Goal: Transaction & Acquisition: Obtain resource

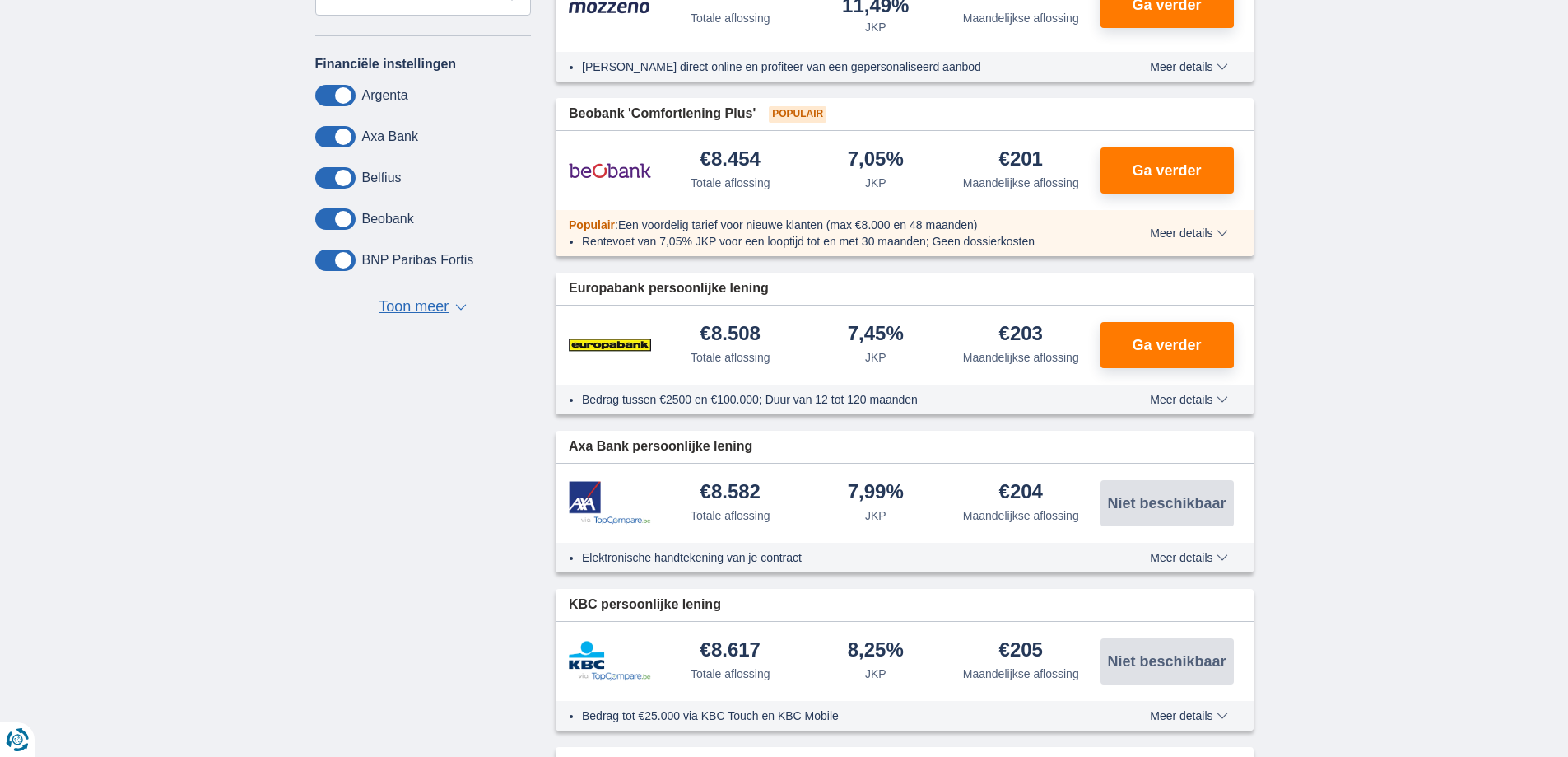
scroll to position [659, 0]
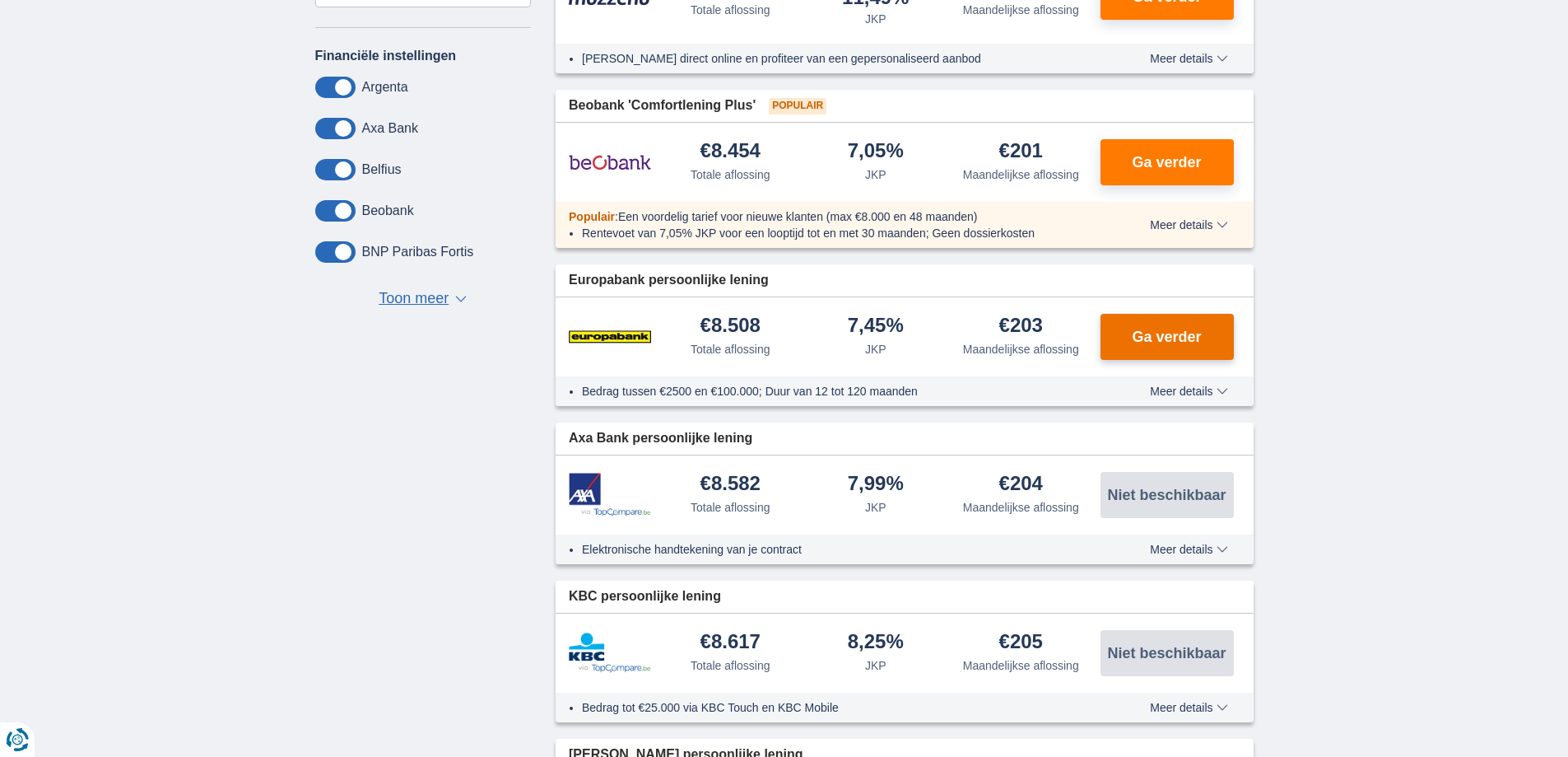
click at [1188, 331] on span "Ga verder" at bounding box center [1167, 337] width 69 height 15
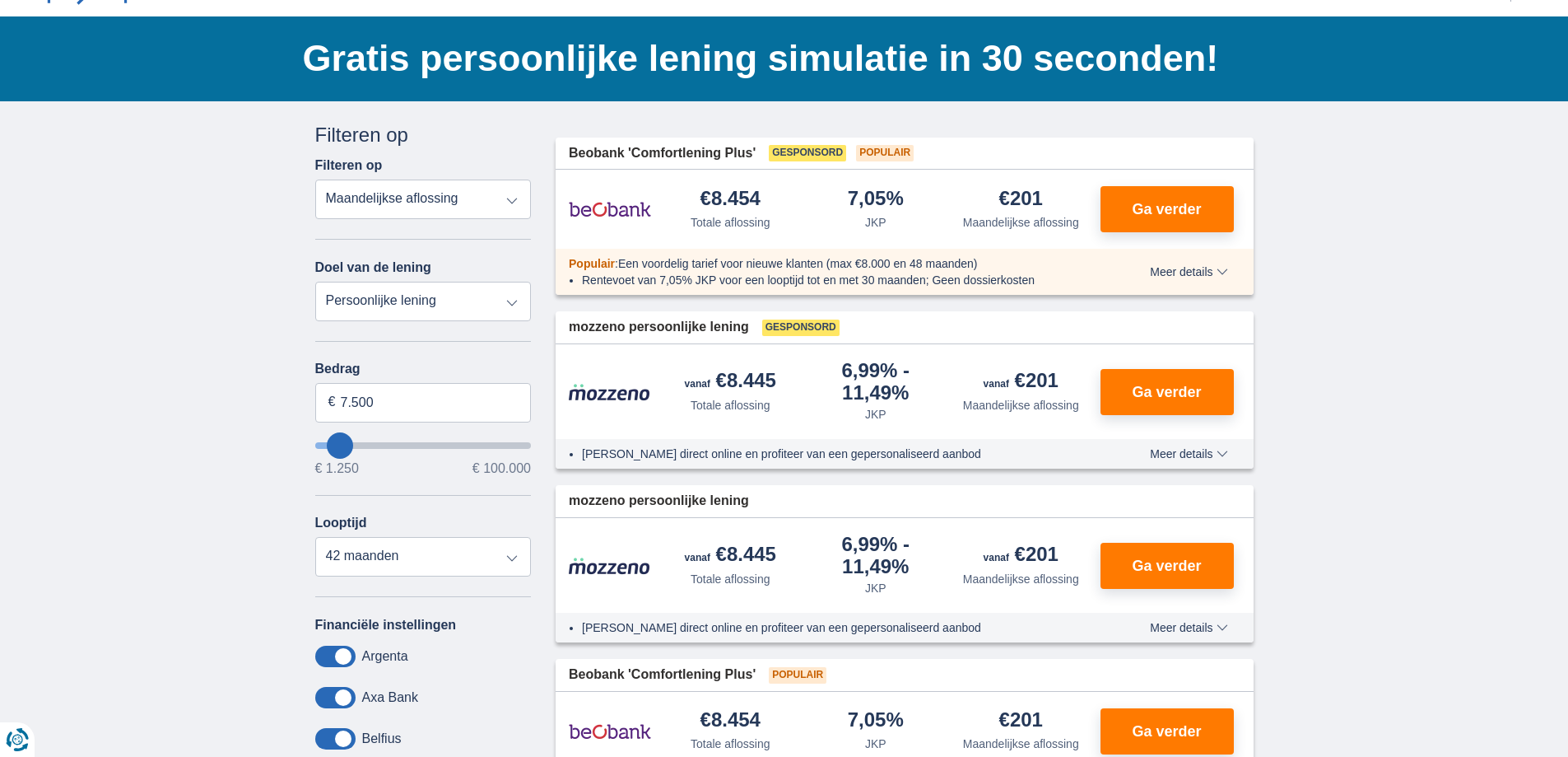
scroll to position [83, 0]
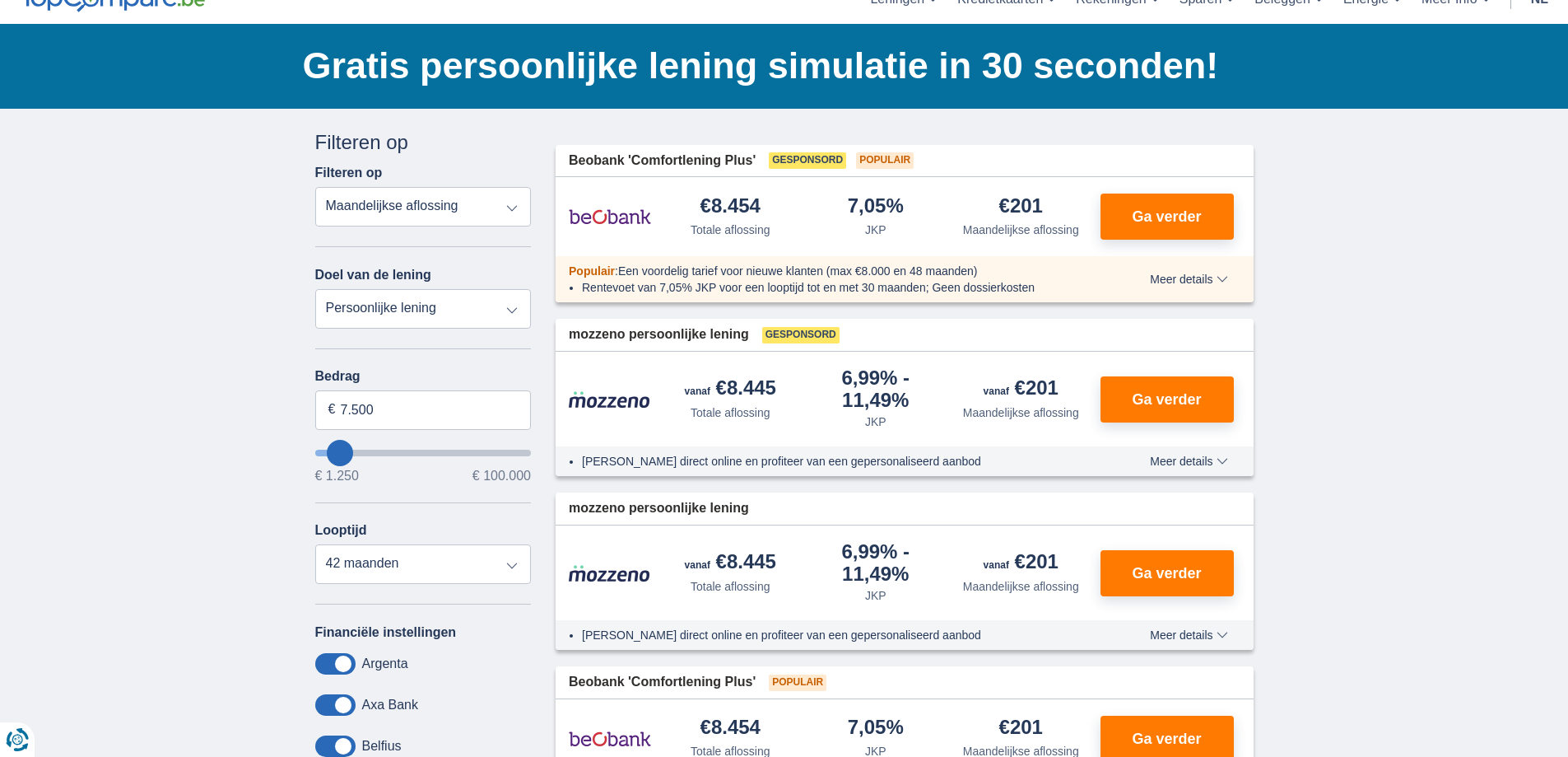
type input "10.250"
type input "10250"
type input "9.250"
type input "8250"
type input "8.250"
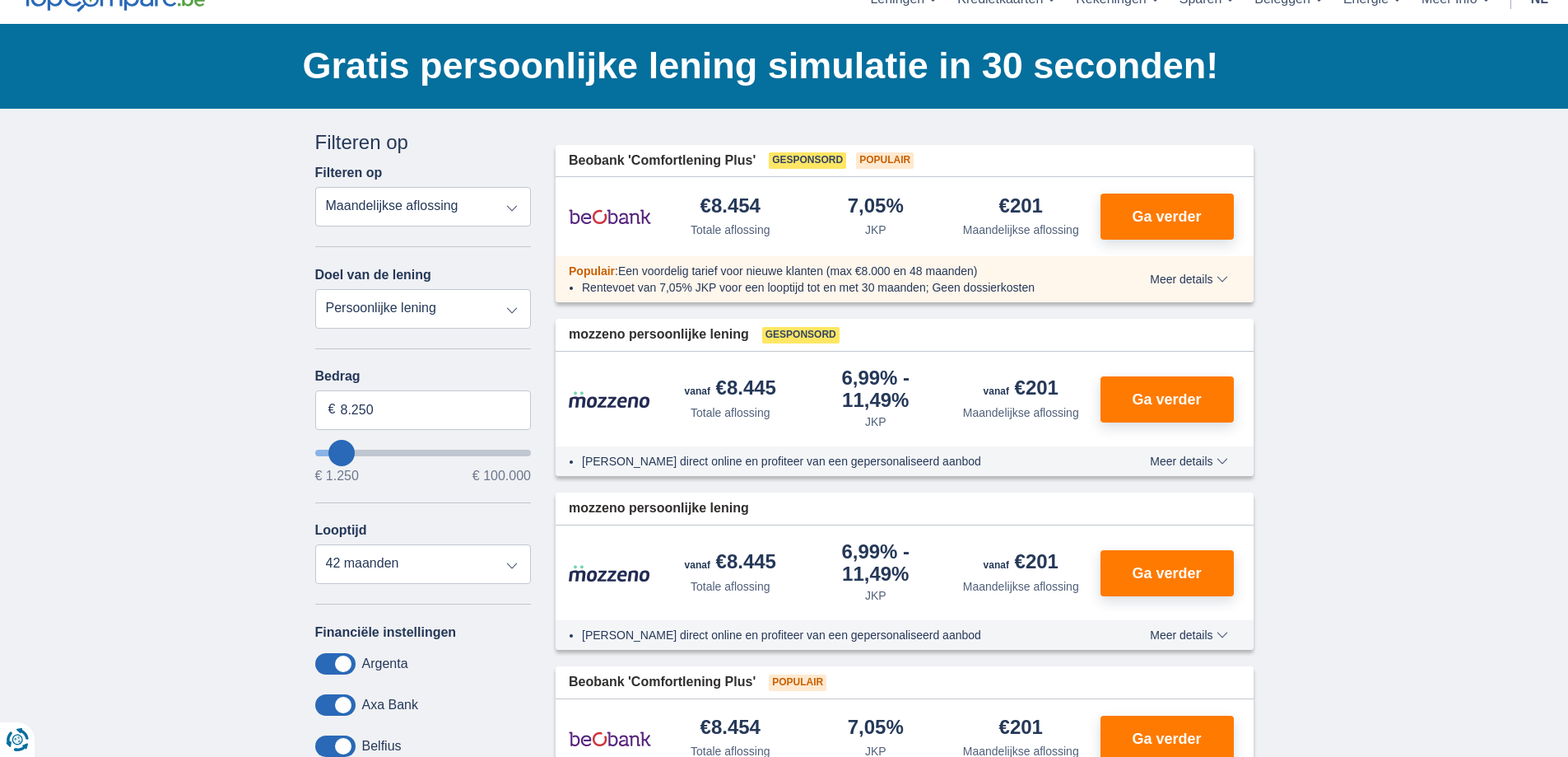
select select "48"
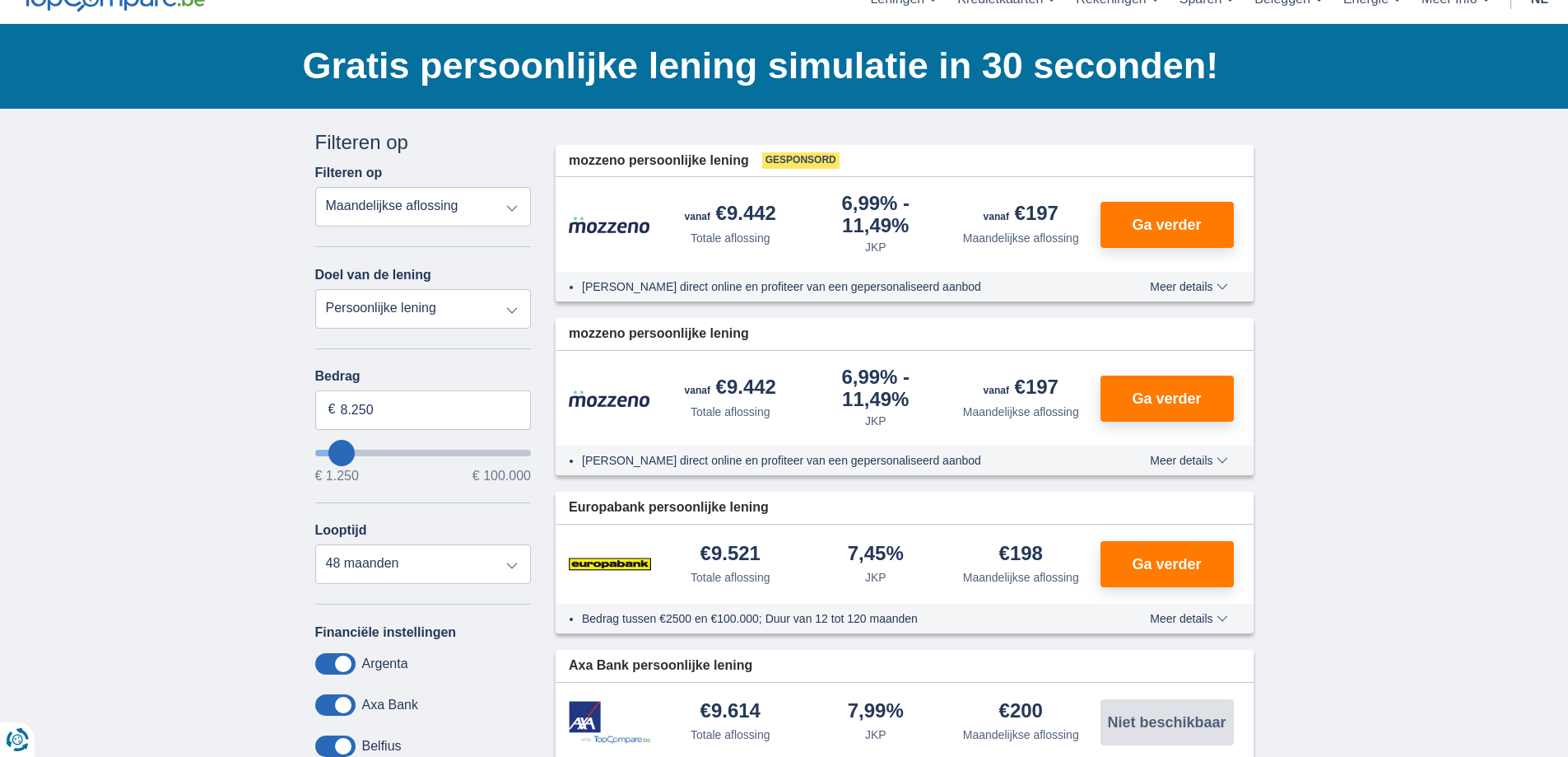
type input "7250"
type input "7.250"
select select "42"
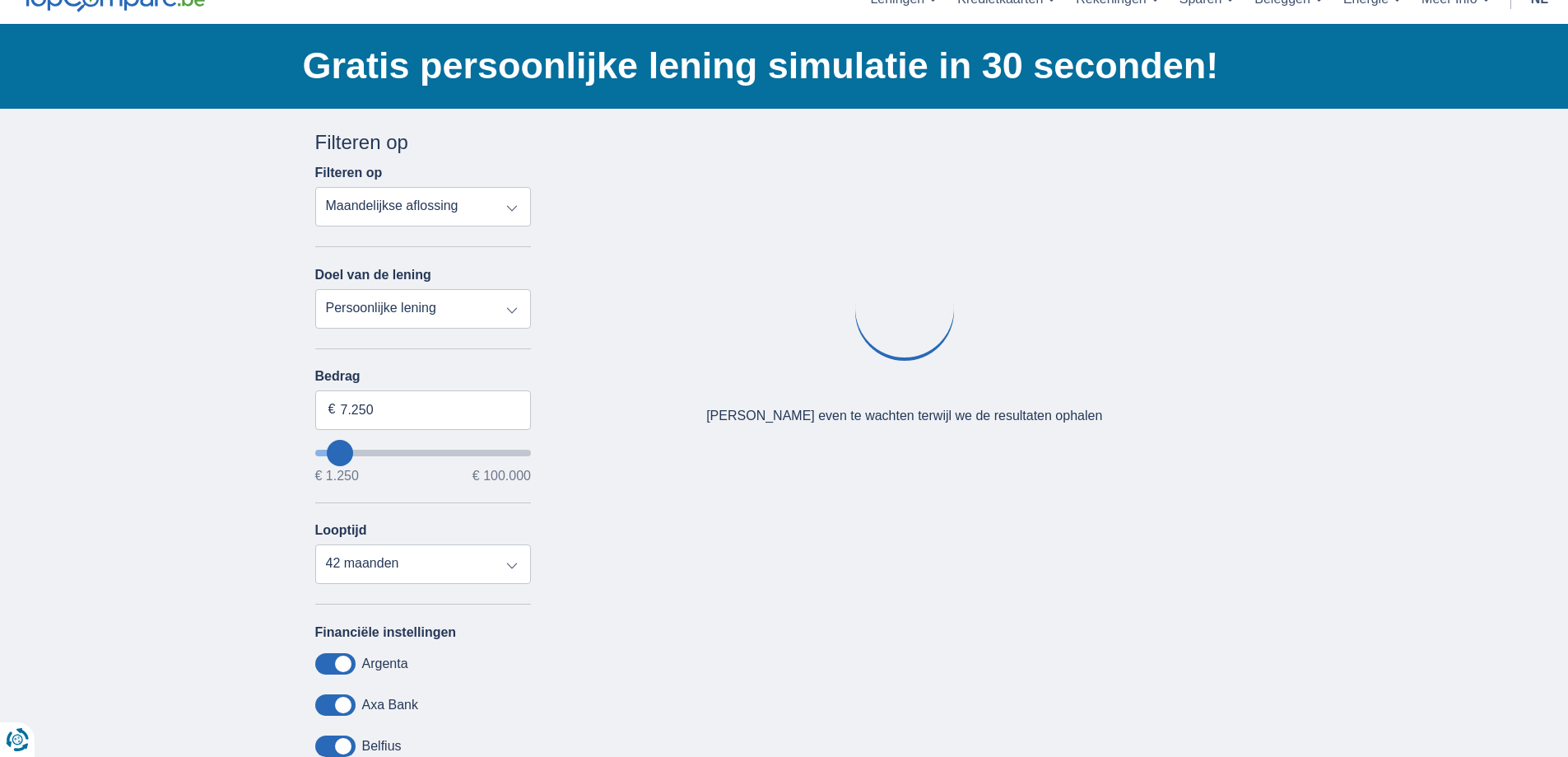
type input "1.250"
type input "1250"
select select "24"
type input "1250"
click at [322, 456] on input "wantToBorrow" at bounding box center [423, 453] width 216 height 7
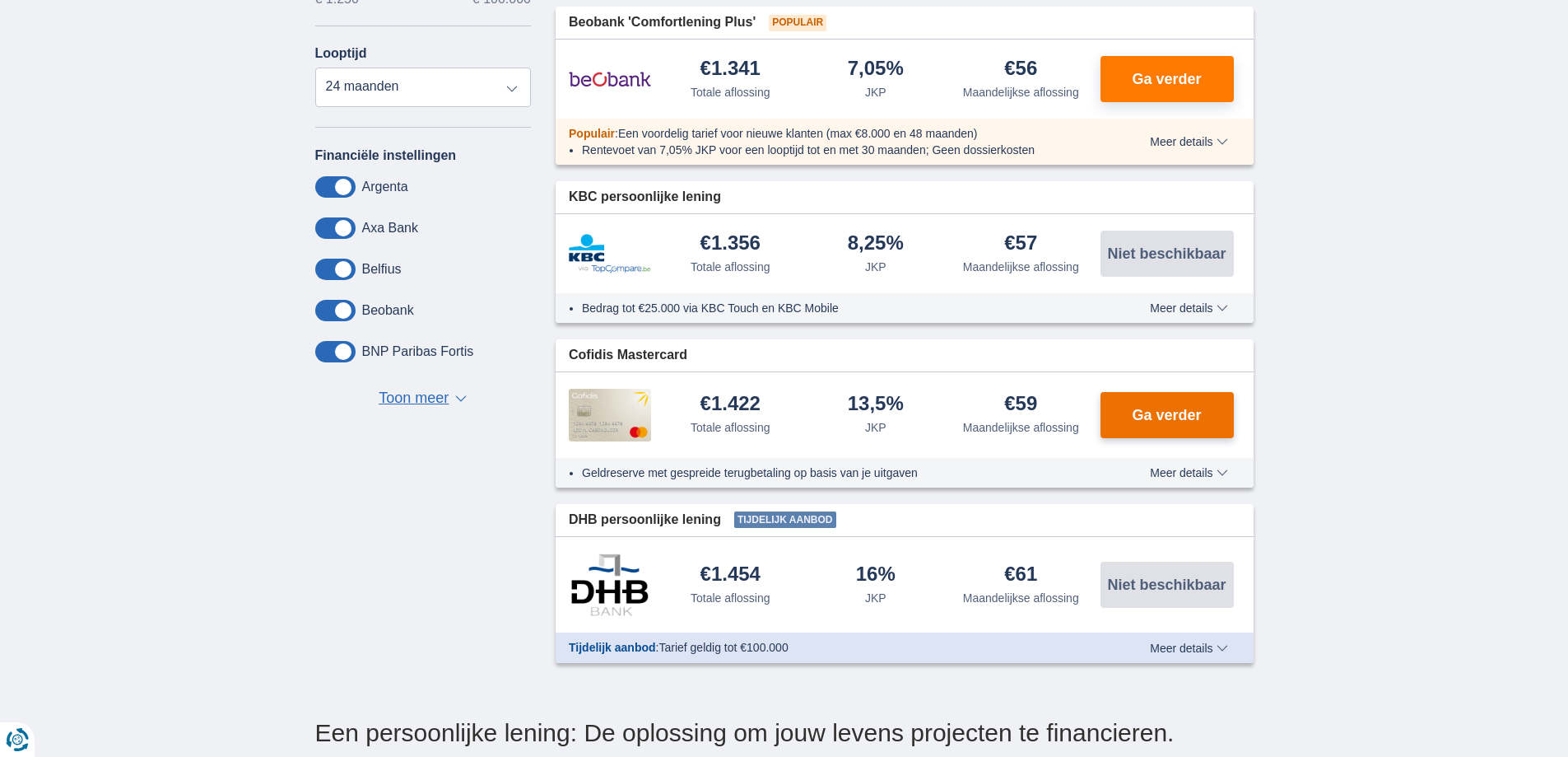
scroll to position [576, 0]
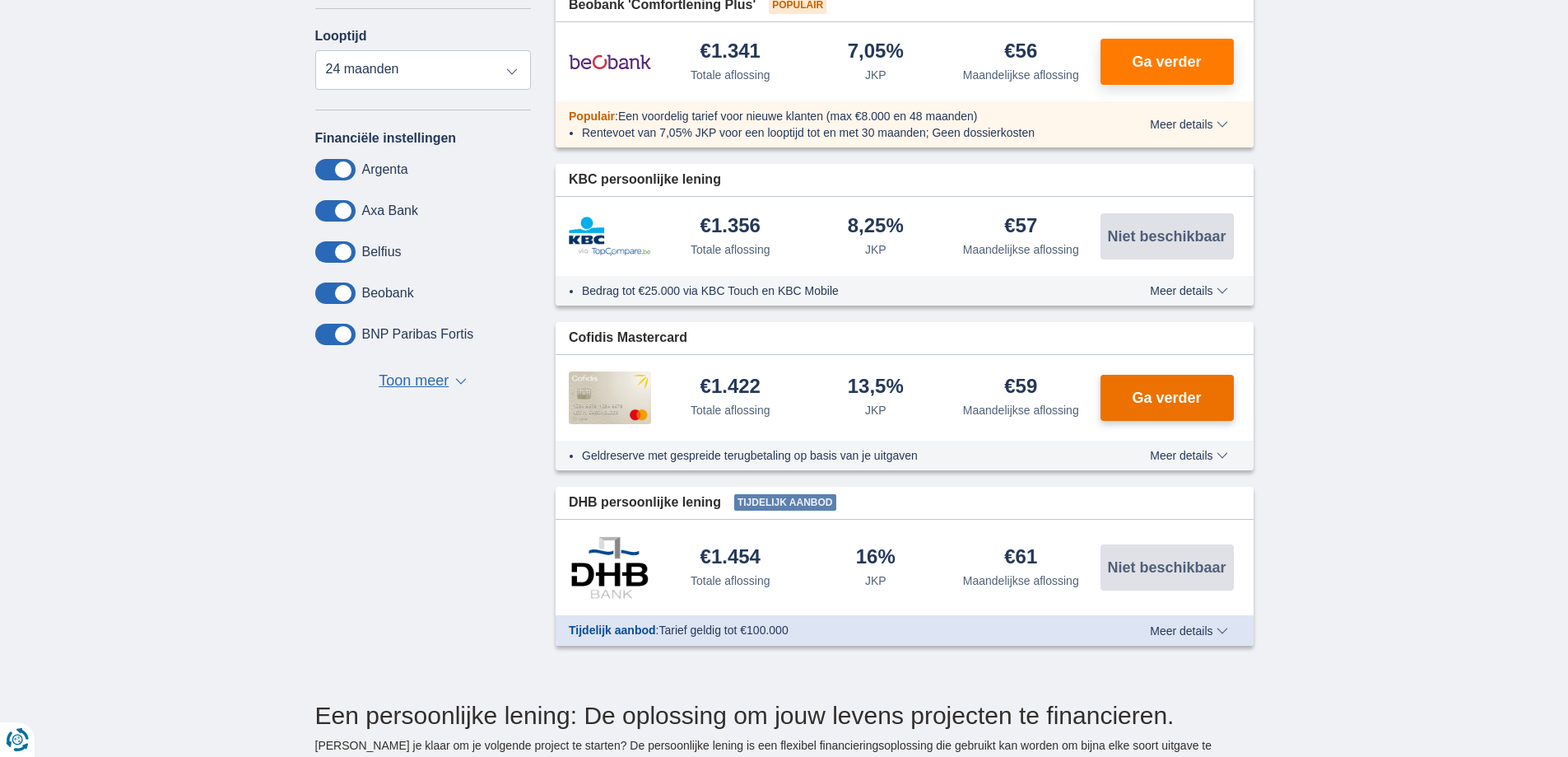
click at [1172, 407] on button "Ga verder" at bounding box center [1168, 398] width 134 height 46
